Goal: Navigation & Orientation: Find specific page/section

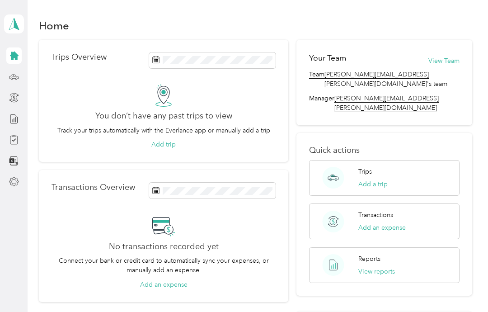
click at [16, 26] on polygon at bounding box center [16, 24] width 5 height 12
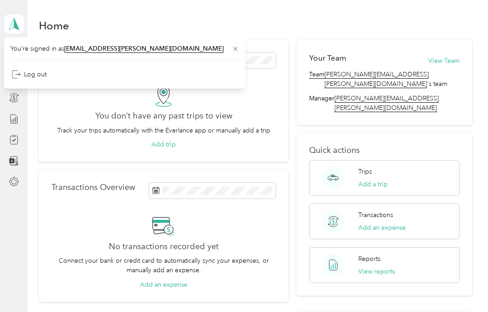
click at [205, 27] on div "Home" at bounding box center [256, 25] width 434 height 19
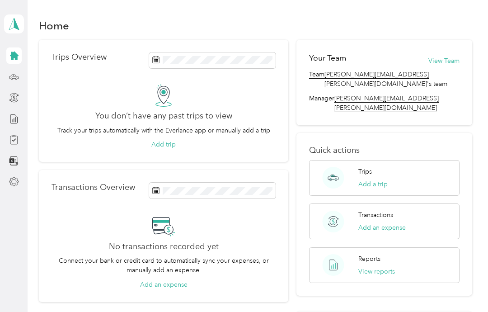
click at [12, 57] on icon at bounding box center [14, 55] width 9 height 9
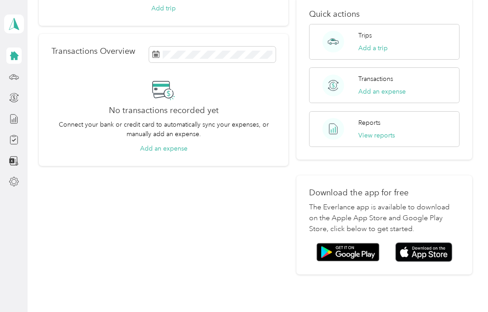
scroll to position [135, 0]
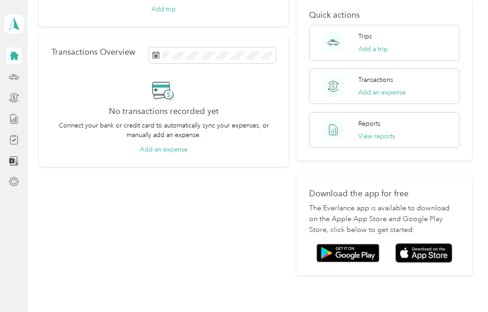
click at [426, 243] on img at bounding box center [423, 252] width 57 height 19
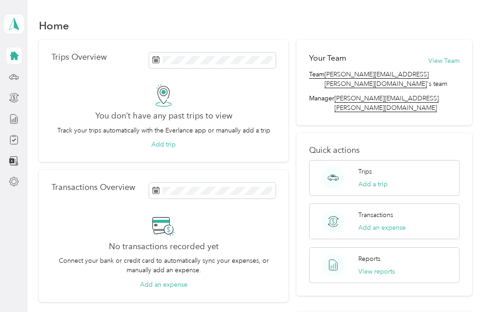
scroll to position [0, 0]
